Goal: Manage account settings

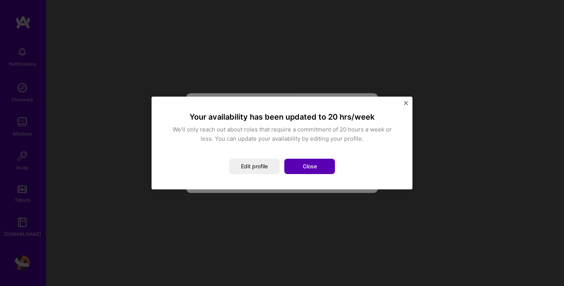
click at [309, 167] on button "Close" at bounding box center [309, 166] width 51 height 15
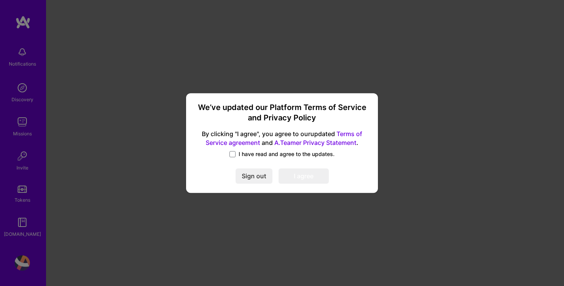
click at [303, 157] on span "I have read and agree to the updates." at bounding box center [287, 154] width 96 height 8
click at [0, 0] on input "I have read and agree to the updates." at bounding box center [0, 0] width 0 height 0
click at [304, 176] on button "I agree" at bounding box center [303, 175] width 50 height 15
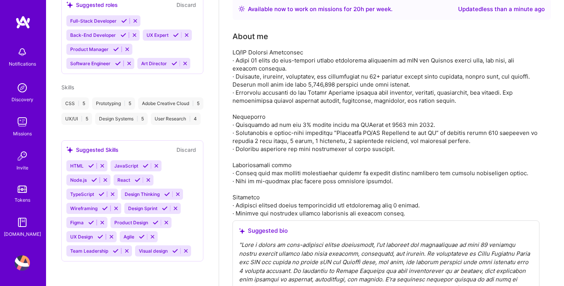
scroll to position [287, 0]
